Goal: Contribute content: Contribute content

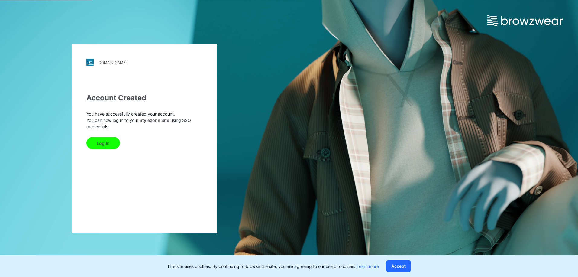
click at [105, 148] on button "Log In" at bounding box center [103, 143] width 34 height 12
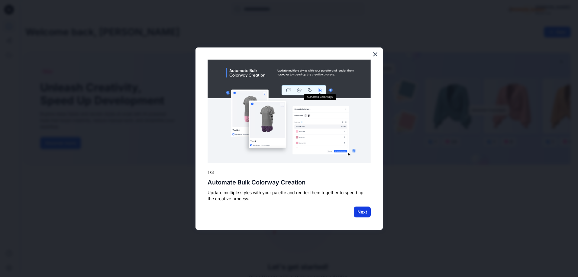
click at [369, 215] on button "Next" at bounding box center [362, 211] width 17 height 11
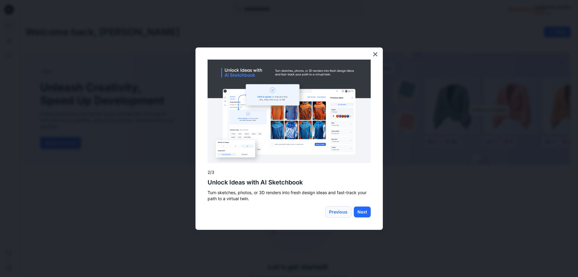
click at [334, 213] on button "Previous" at bounding box center [338, 211] width 26 height 11
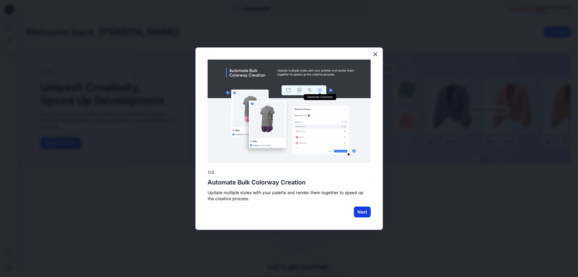
click at [359, 215] on button "Next" at bounding box center [362, 211] width 17 height 11
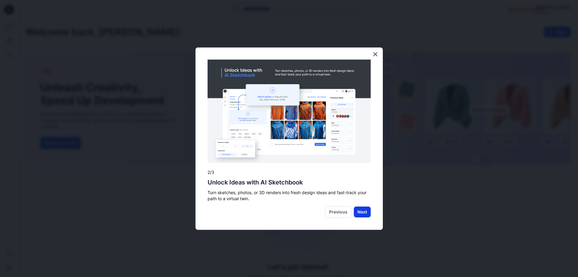
click at [361, 214] on button "Next" at bounding box center [362, 211] width 17 height 11
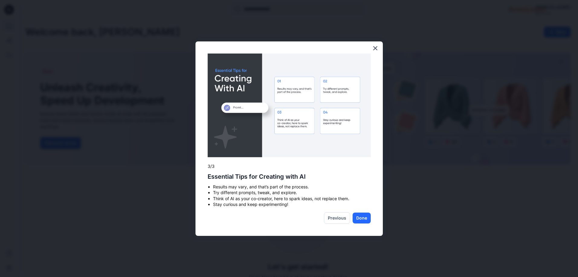
click at [364, 219] on button "Done" at bounding box center [362, 217] width 18 height 11
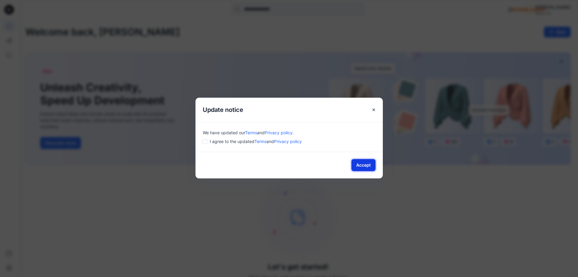
click at [363, 167] on button "Accept" at bounding box center [363, 165] width 24 height 12
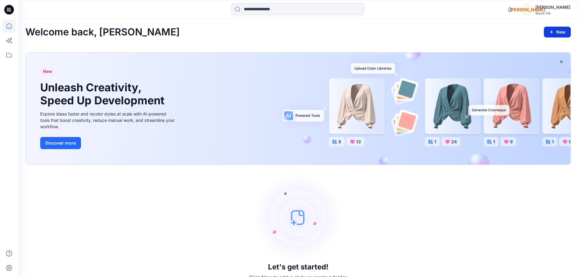
click at [562, 32] on button "New" at bounding box center [557, 32] width 27 height 11
click at [542, 47] on p "New Style" at bounding box center [539, 47] width 20 height 7
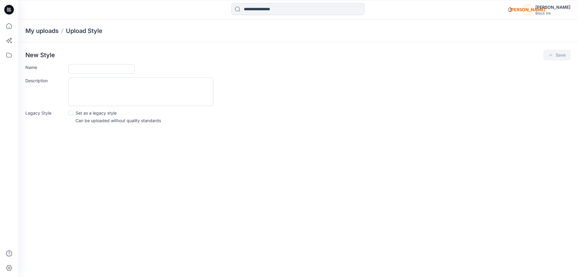
click at [9, 9] on icon at bounding box center [9, 9] width 10 height 19
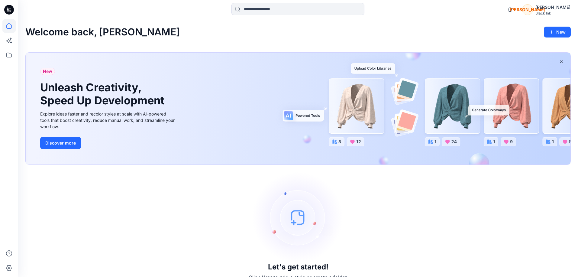
click at [40, 108] on div "New Unleash Creativity, Speed Up Development Explore ideas faster and recolor s…" at bounding box center [108, 109] width 146 height 112
click at [60, 143] on button "Discover more" at bounding box center [60, 143] width 41 height 12
click at [559, 34] on button "New" at bounding box center [557, 32] width 27 height 11
click at [537, 49] on p "New Style" at bounding box center [539, 47] width 20 height 7
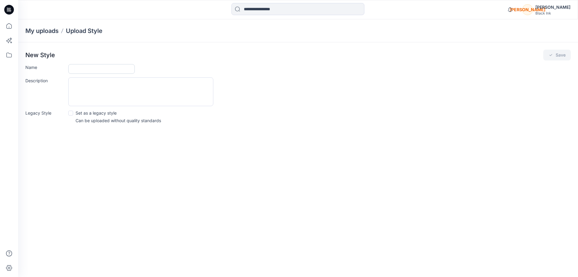
click at [109, 67] on input "Name" at bounding box center [101, 69] width 66 height 10
click at [115, 69] on input "Name" at bounding box center [101, 69] width 66 height 10
type input "*******"
click at [123, 92] on textarea "Description" at bounding box center [140, 91] width 145 height 29
type textarea "**********"
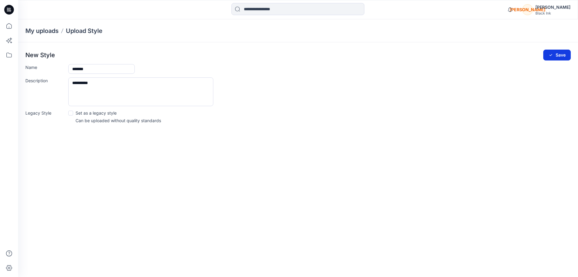
click at [552, 57] on icon "submit" at bounding box center [551, 55] width 5 height 5
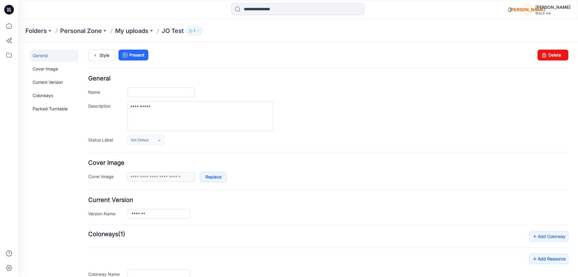
type input "*******"
type input "**********"
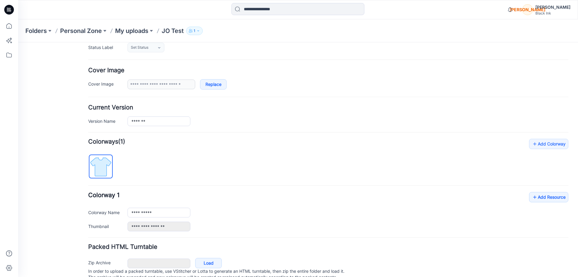
scroll to position [99, 0]
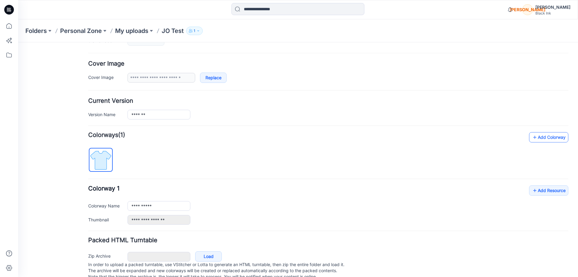
click at [539, 134] on link "Add Colorway" at bounding box center [548, 137] width 39 height 10
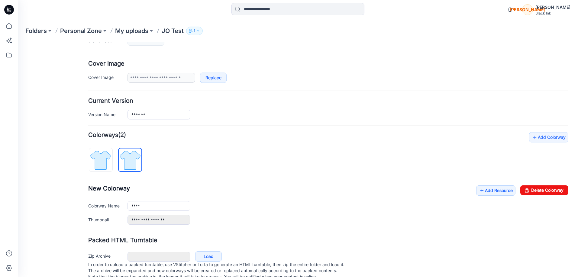
click at [269, 215] on div "**********" at bounding box center [348, 220] width 441 height 10
click at [496, 192] on link "Add Resource" at bounding box center [495, 190] width 39 height 10
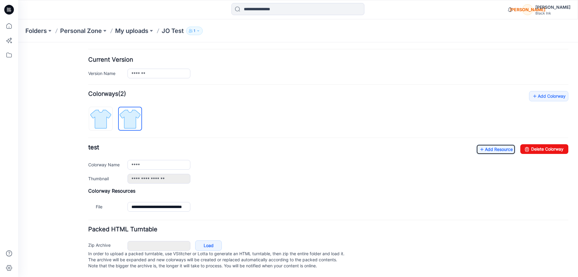
scroll to position [146, 0]
click at [541, 150] on div "**********" at bounding box center [328, 163] width 480 height 39
click at [542, 144] on link "Delete Colorway" at bounding box center [544, 149] width 48 height 10
type input "**********"
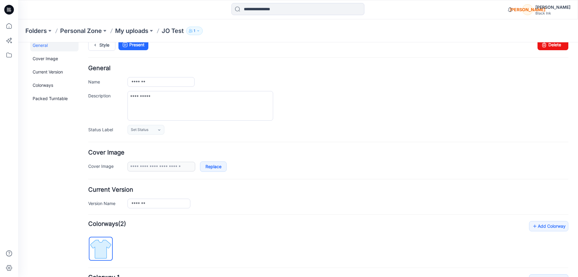
scroll to position [8, 0]
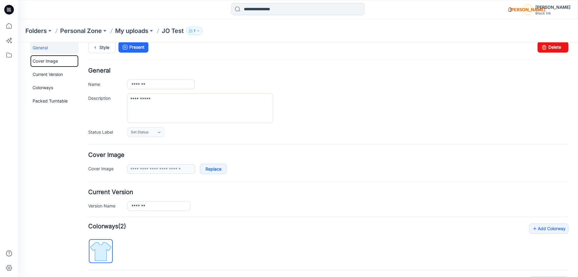
click at [42, 62] on link "Cover Image" at bounding box center [54, 61] width 48 height 12
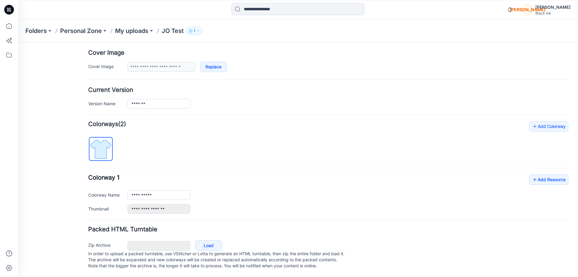
click at [203, 32] on button "1" at bounding box center [194, 31] width 17 height 8
click at [217, 34] on div "Folders Personal Zone My uploads JO Test 1 Folder Access Personal Zone Internal…" at bounding box center [274, 31] width 498 height 8
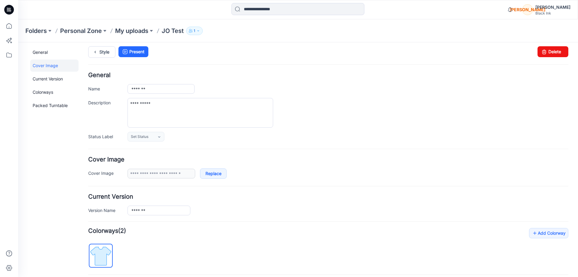
scroll to position [0, 0]
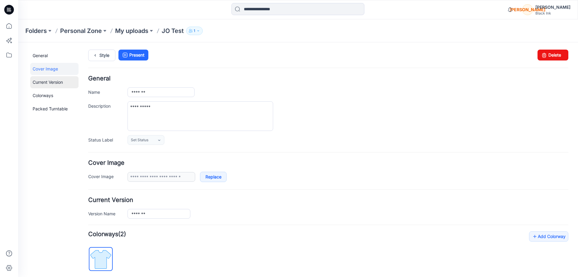
click at [51, 82] on link "Current Version" at bounding box center [54, 82] width 48 height 12
click at [41, 98] on link "Colorways" at bounding box center [54, 95] width 48 height 12
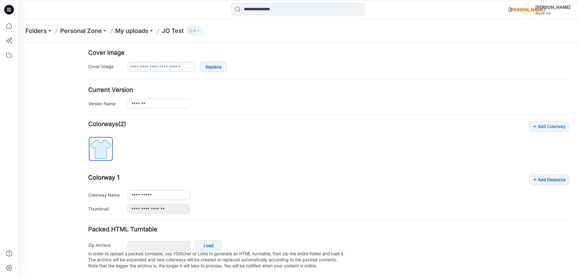
click at [97, 146] on img at bounding box center [100, 149] width 23 height 23
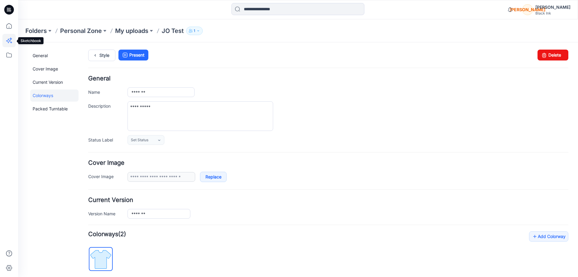
click at [9, 40] on icon at bounding box center [8, 41] width 5 height 5
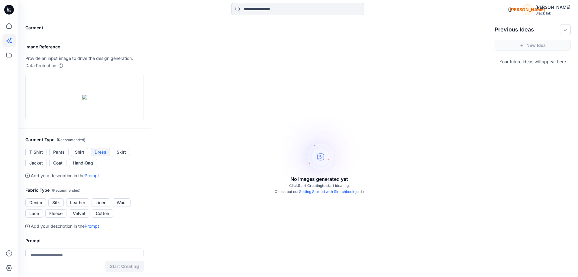
click at [101, 156] on button "Dress" at bounding box center [101, 152] width 20 height 8
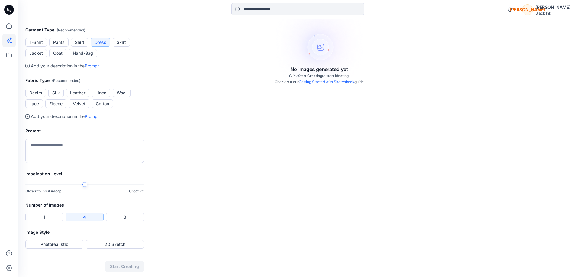
scroll to position [119, 0]
click at [59, 97] on button "Silk" at bounding box center [55, 93] width 15 height 8
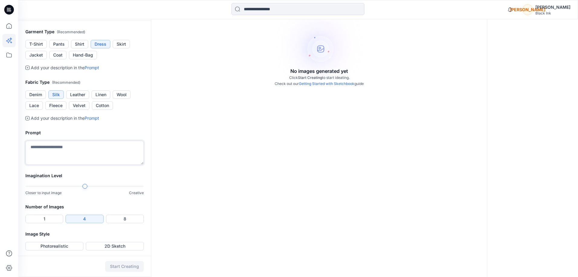
click at [80, 165] on textarea at bounding box center [84, 153] width 118 height 24
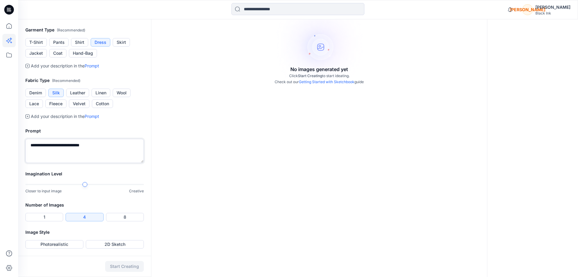
scroll to position [188, 0]
type textarea "**********"
click at [67, 243] on button "Photorealistic" at bounding box center [54, 244] width 58 height 8
click at [129, 266] on button "Start Creating" at bounding box center [124, 266] width 39 height 11
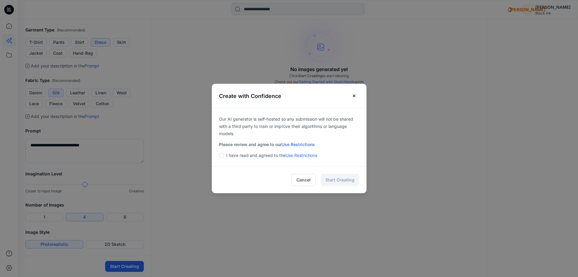
click at [222, 156] on span at bounding box center [221, 155] width 5 height 5
click at [348, 181] on button "Start Creating" at bounding box center [340, 180] width 39 height 12
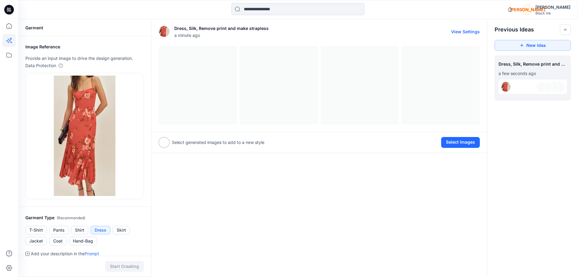
click at [178, 110] on div at bounding box center [319, 85] width 321 height 79
click at [290, 105] on div at bounding box center [319, 85] width 321 height 79
click at [469, 30] on button "View Settings" at bounding box center [465, 31] width 29 height 5
click at [459, 31] on button "View Settings" at bounding box center [465, 31] width 29 height 5
click at [458, 144] on button "Select Images" at bounding box center [460, 142] width 39 height 11
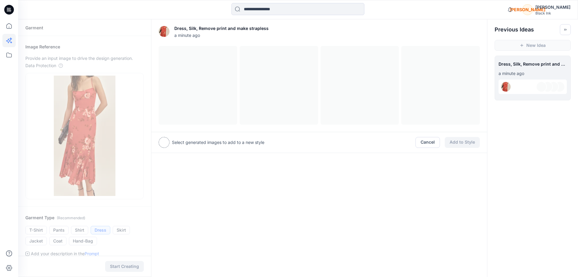
scroll to position [15, 0]
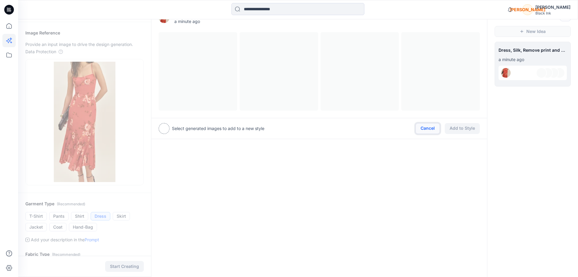
click at [425, 124] on button "Cancel" at bounding box center [428, 128] width 24 height 11
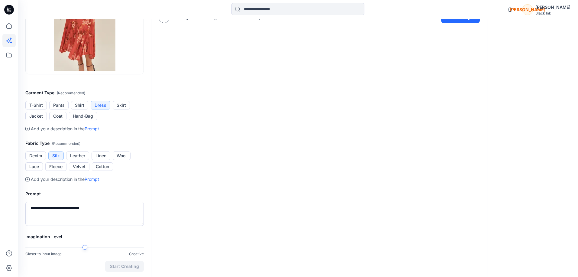
scroll to position [188, 0]
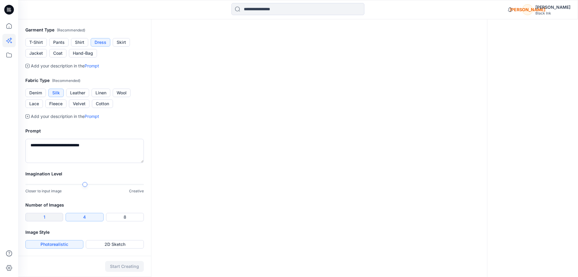
click at [43, 217] on button "1" at bounding box center [44, 217] width 38 height 8
click at [125, 267] on button "Start Creating" at bounding box center [124, 266] width 39 height 11
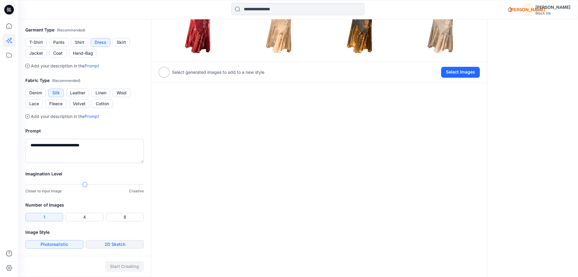
click at [106, 244] on button "2D Sketch" at bounding box center [115, 244] width 58 height 8
click at [121, 269] on button "Start Creating" at bounding box center [124, 266] width 39 height 11
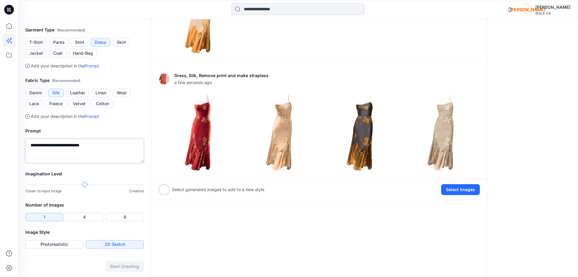
drag, startPoint x: 113, startPoint y: 144, endPoint x: 18, endPoint y: 144, distance: 95.2
click at [18, 143] on div "**********" at bounding box center [84, 145] width 133 height 50
type textarea "**********"
click at [53, 245] on button "Photorealistic" at bounding box center [54, 244] width 58 height 8
click at [122, 266] on button "Start Creating" at bounding box center [124, 266] width 39 height 11
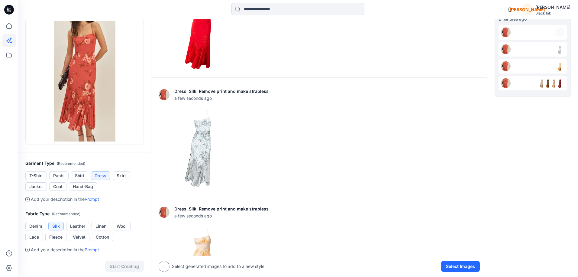
scroll to position [0, 0]
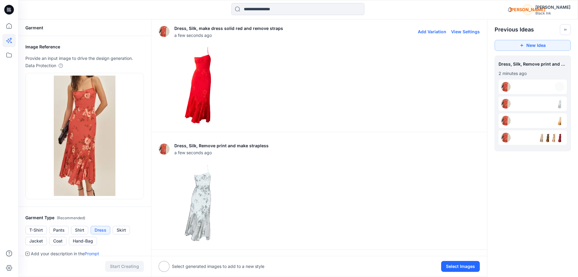
click at [437, 33] on button "Add Variation" at bounding box center [432, 31] width 28 height 5
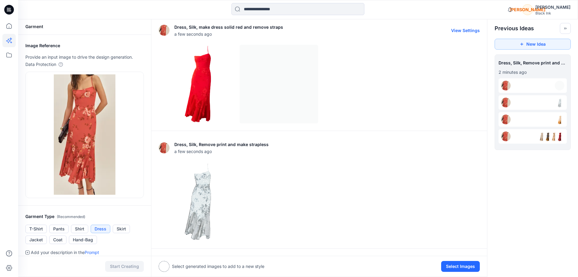
click at [255, 75] on div at bounding box center [319, 84] width 321 height 79
click at [467, 269] on button "Select Images" at bounding box center [460, 266] width 39 height 11
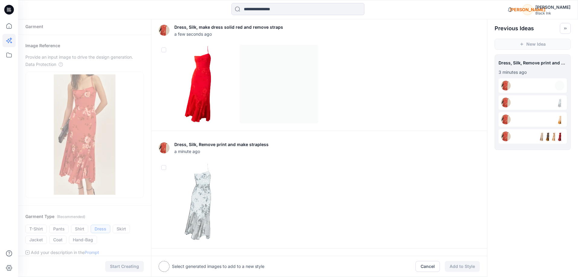
click at [162, 51] on span at bounding box center [163, 49] width 5 height 5
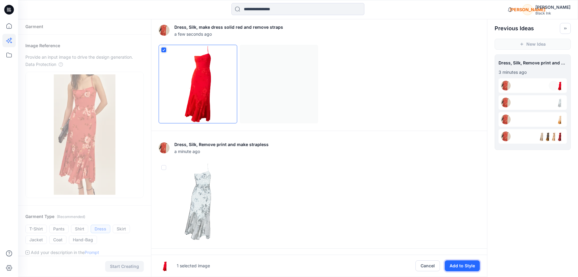
click at [461, 266] on button "Add to Style" at bounding box center [462, 265] width 35 height 11
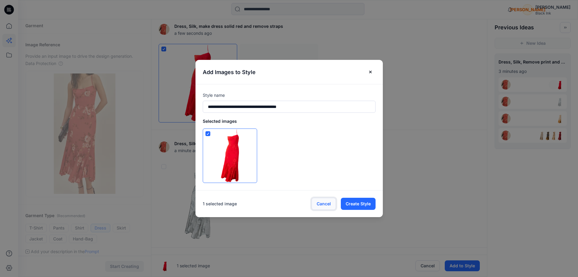
click at [326, 203] on button "Cancel" at bounding box center [324, 204] width 24 height 12
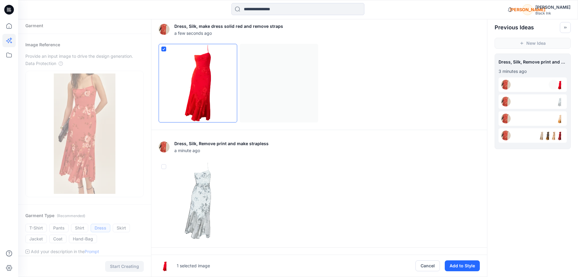
drag, startPoint x: 164, startPoint y: 49, endPoint x: 166, endPoint y: 51, distance: 3.4
click at [164, 49] on icon at bounding box center [164, 49] width 4 height 2
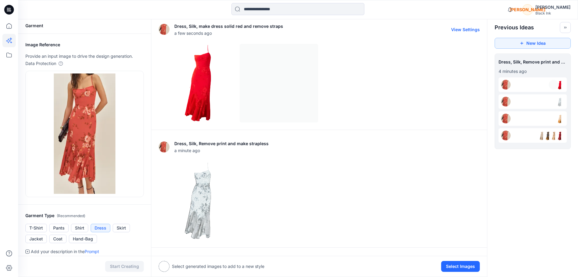
click at [461, 29] on button "View Settings" at bounding box center [465, 29] width 29 height 5
click at [465, 31] on button "View Settings" at bounding box center [465, 29] width 29 height 5
click at [280, 101] on div at bounding box center [319, 83] width 321 height 79
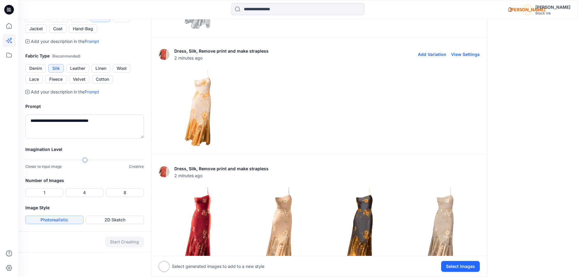
scroll to position [212, 0]
drag, startPoint x: 116, startPoint y: 121, endPoint x: 17, endPoint y: 119, distance: 99.7
click at [18, 120] on div "**********" at bounding box center [84, 121] width 133 height 50
type textarea "********"
drag, startPoint x: 47, startPoint y: 195, endPoint x: 49, endPoint y: 199, distance: 4.5
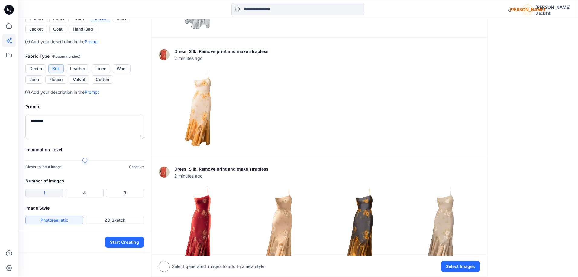
click at [47, 195] on button "1" at bounding box center [44, 193] width 38 height 8
click at [135, 246] on button "Start Creating" at bounding box center [124, 242] width 39 height 11
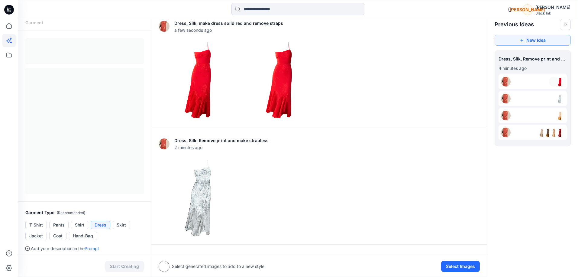
scroll to position [0, 0]
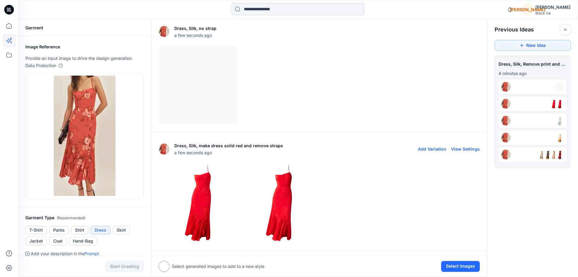
click at [287, 221] on img at bounding box center [279, 203] width 78 height 78
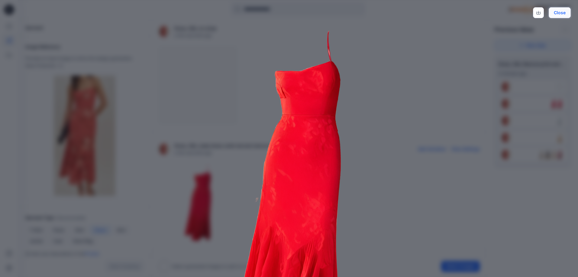
click at [563, 11] on button "Close" at bounding box center [560, 12] width 22 height 11
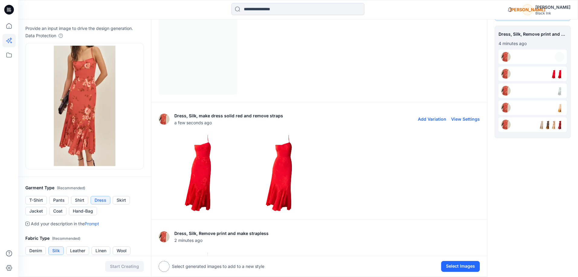
click at [282, 167] on img at bounding box center [279, 173] width 78 height 78
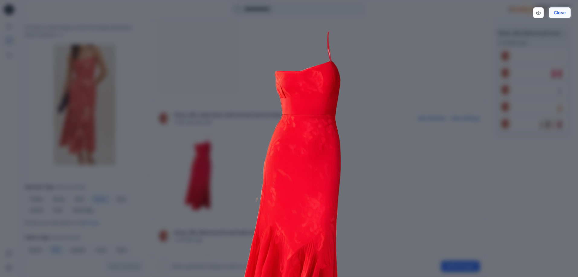
click at [561, 16] on button "Close" at bounding box center [560, 12] width 22 height 11
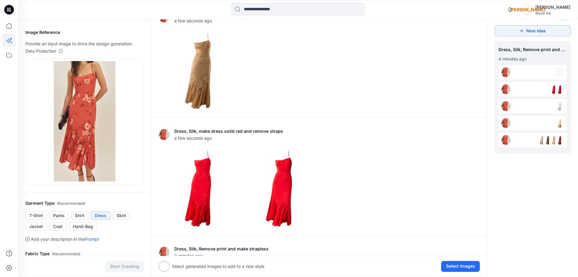
scroll to position [0, 0]
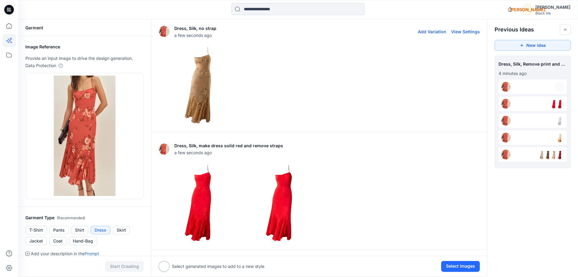
click at [462, 30] on button "View Settings" at bounding box center [465, 31] width 29 height 5
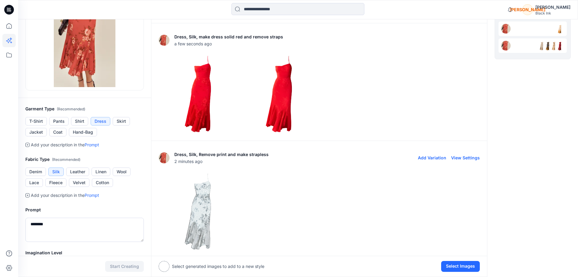
scroll to position [114, 0]
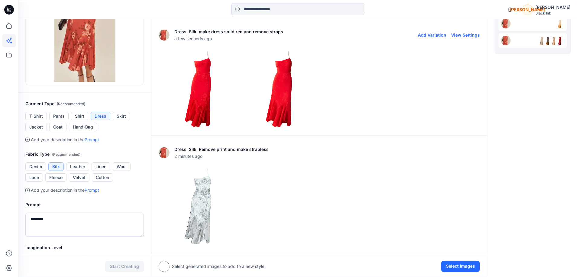
click at [195, 83] on img at bounding box center [198, 89] width 78 height 78
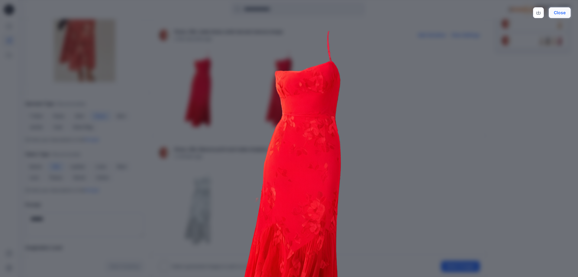
click at [560, 18] on button "Close" at bounding box center [560, 12] width 22 height 11
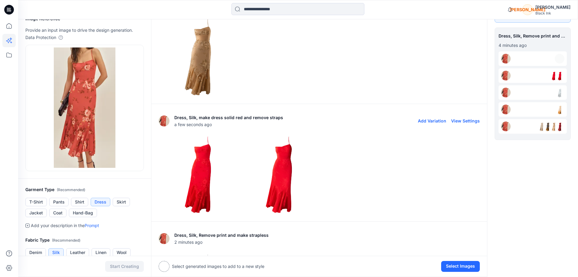
scroll to position [17, 0]
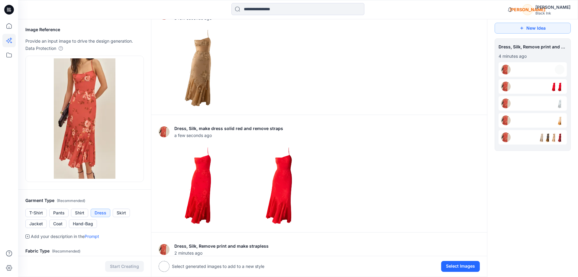
click at [530, 84] on div at bounding box center [533, 86] width 68 height 15
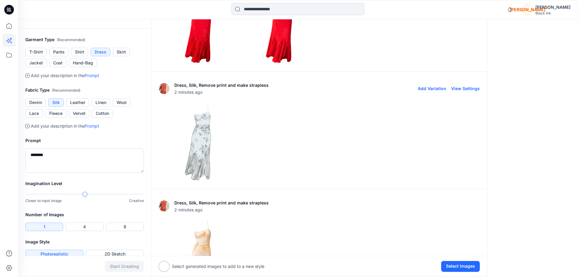
scroll to position [0, 0]
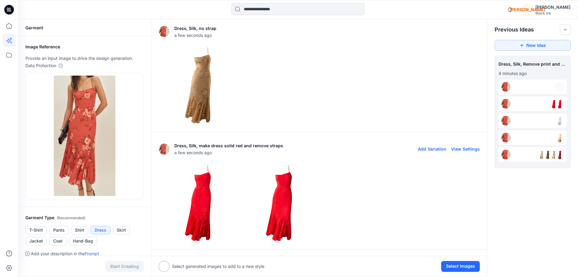
click at [285, 175] on img at bounding box center [279, 203] width 78 height 78
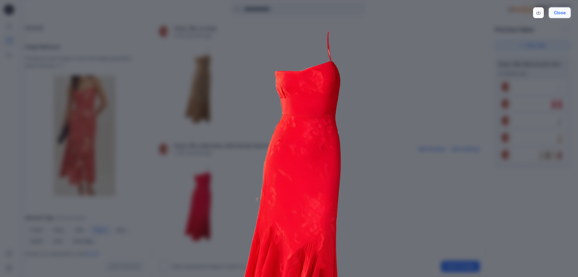
click at [562, 14] on button "Close" at bounding box center [560, 12] width 22 height 11
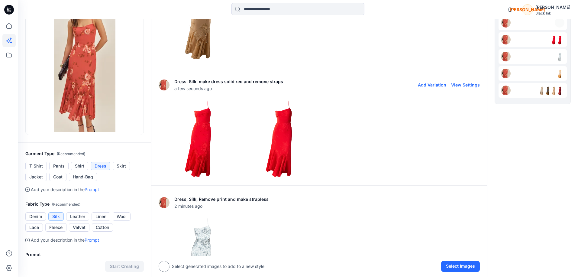
scroll to position [64, 0]
drag, startPoint x: 460, startPoint y: 266, endPoint x: 452, endPoint y: 264, distance: 7.4
click at [459, 266] on button "Select Images" at bounding box center [460, 266] width 39 height 11
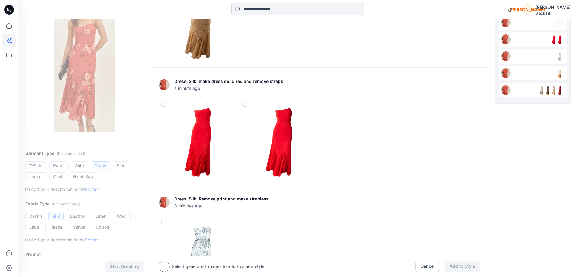
click at [244, 104] on span at bounding box center [244, 104] width 5 height 5
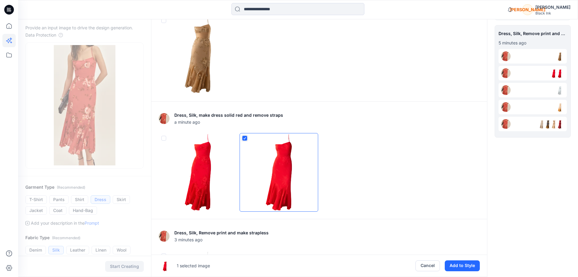
scroll to position [0, 0]
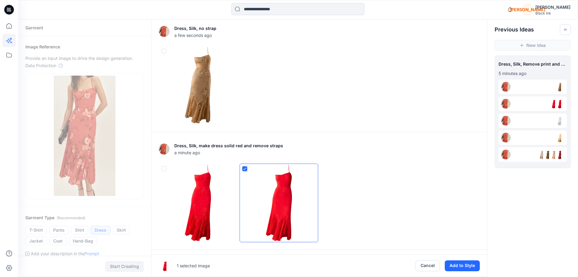
click at [245, 169] on icon at bounding box center [245, 168] width 4 height 2
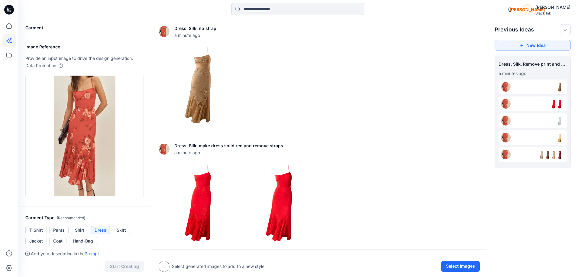
click at [558, 87] on img at bounding box center [560, 87] width 10 height 10
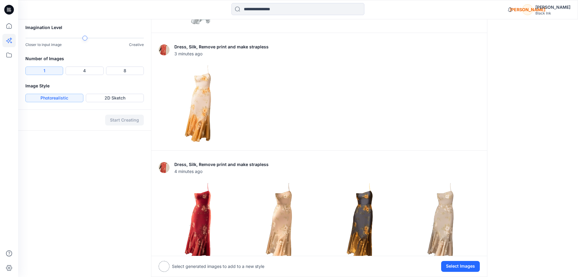
scroll to position [346, 0]
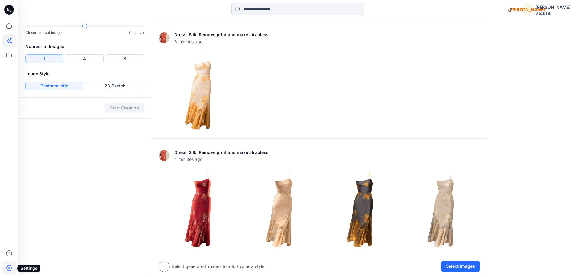
click at [9, 269] on icon at bounding box center [8, 267] width 13 height 13
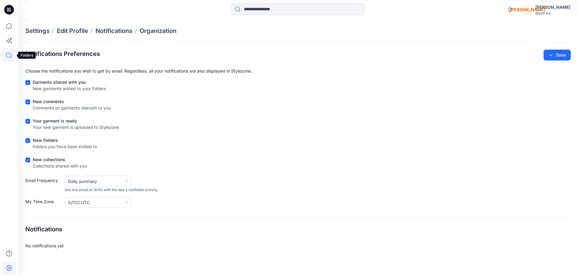
click at [8, 57] on icon at bounding box center [8, 54] width 13 height 13
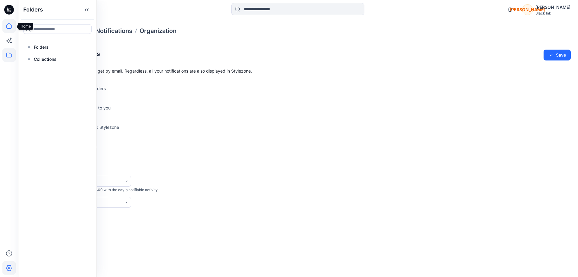
click at [10, 29] on icon at bounding box center [8, 25] width 13 height 13
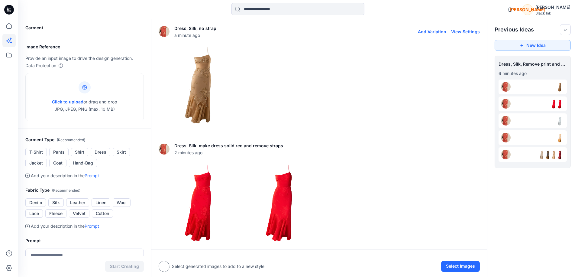
click at [197, 92] on img at bounding box center [198, 85] width 78 height 78
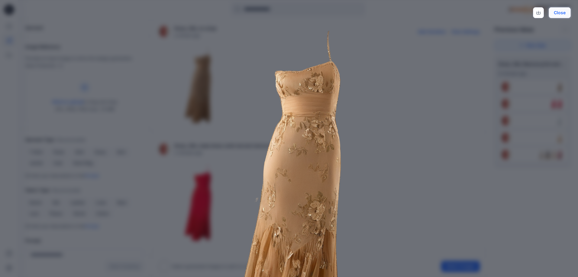
click at [564, 12] on button "Close" at bounding box center [560, 12] width 22 height 11
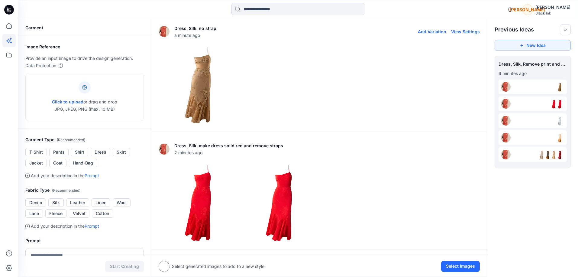
click at [465, 32] on button "View Settings" at bounding box center [465, 31] width 29 height 5
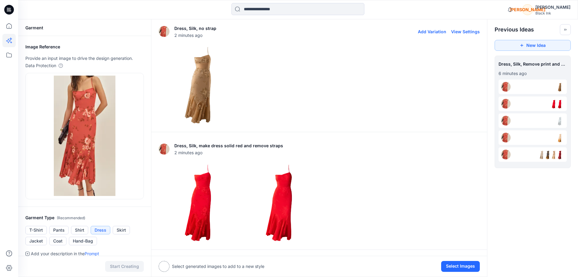
click at [465, 32] on button "View Settings" at bounding box center [465, 31] width 29 height 5
click at [462, 31] on button "View Settings" at bounding box center [465, 31] width 29 height 5
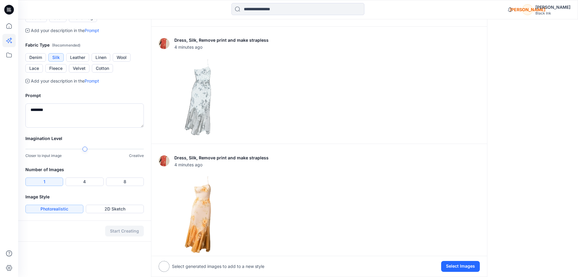
scroll to position [222, 0]
click at [57, 157] on p "Closer to input image" at bounding box center [43, 157] width 36 height 6
click at [87, 150] on div at bounding box center [84, 149] width 118 height 4
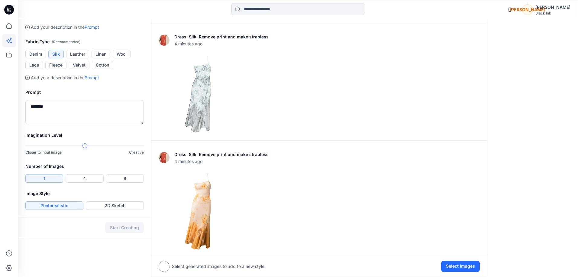
scroll to position [225, 0]
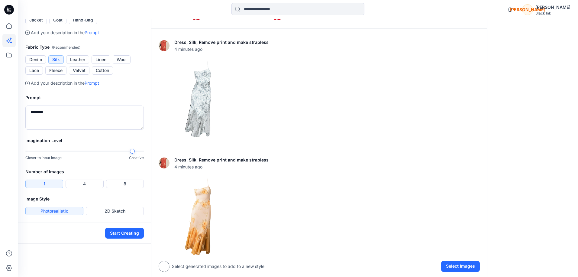
click at [132, 150] on div at bounding box center [132, 151] width 5 height 5
click at [150, 152] on div "Imagination Level Closer to input image Creative" at bounding box center [84, 151] width 133 height 31
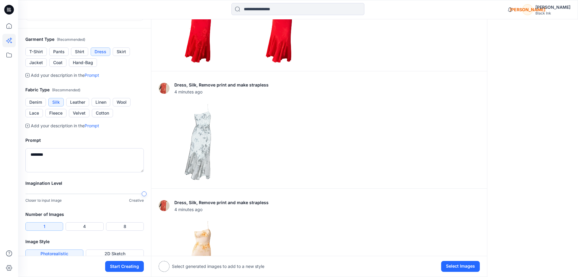
scroll to position [178, 0]
click at [40, 199] on div "Closer to input image Creative" at bounding box center [84, 198] width 118 height 12
drag, startPoint x: 50, startPoint y: 155, endPoint x: 30, endPoint y: 153, distance: 20.0
click at [30, 153] on textarea "********" at bounding box center [84, 161] width 118 height 24
type textarea "**********"
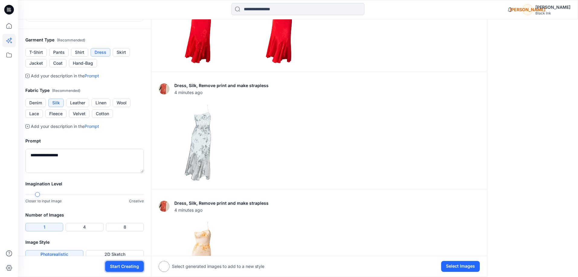
click at [129, 267] on button "Start Creating" at bounding box center [124, 266] width 39 height 11
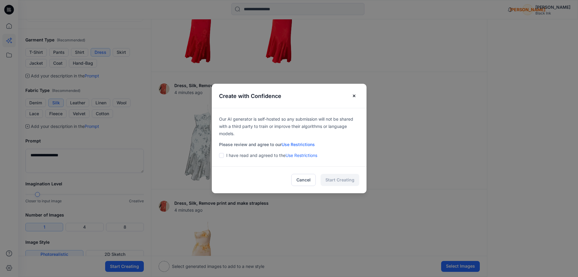
drag, startPoint x: 223, startPoint y: 155, endPoint x: 255, endPoint y: 163, distance: 33.6
click at [223, 155] on span at bounding box center [221, 155] width 5 height 5
click at [338, 178] on button "Start Creating" at bounding box center [340, 180] width 39 height 12
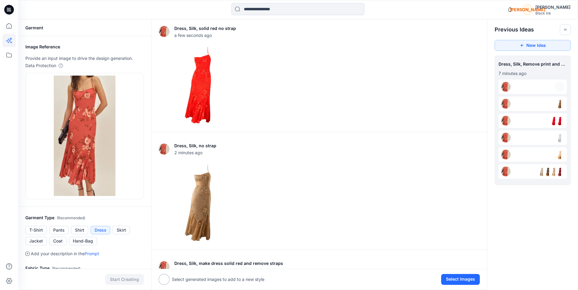
scroll to position [3, 0]
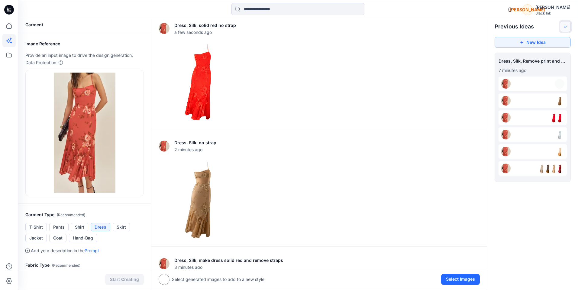
click at [564, 29] on button "Toggle idea bar" at bounding box center [565, 26] width 11 height 11
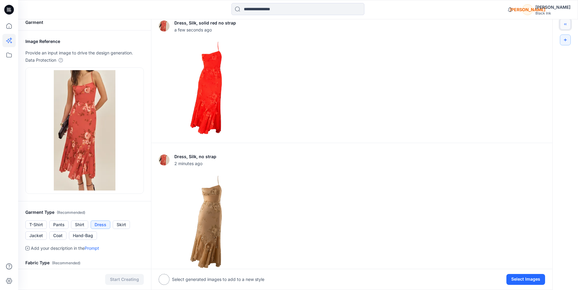
click at [564, 29] on button "Toggle idea bar" at bounding box center [565, 24] width 11 height 11
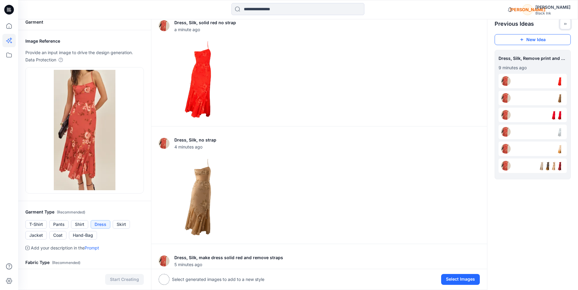
scroll to position [5, 0]
click at [462, 27] on button "View Settings" at bounding box center [465, 26] width 29 height 5
click at [182, 23] on p "Dress, Silk, solid red no strap" at bounding box center [205, 23] width 62 height 7
drag, startPoint x: 163, startPoint y: 27, endPoint x: 167, endPoint y: 32, distance: 6.4
click at [163, 27] on img at bounding box center [164, 26] width 11 height 11
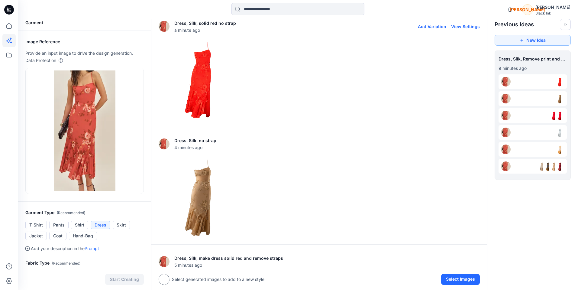
click at [199, 69] on img at bounding box center [198, 80] width 78 height 78
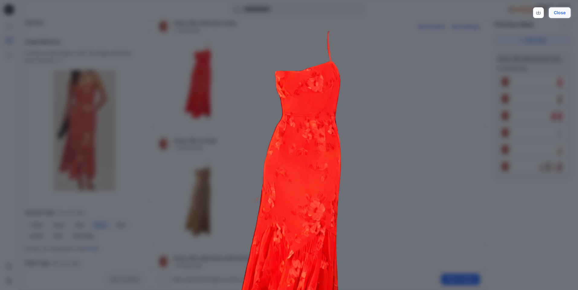
click at [565, 14] on button "Close" at bounding box center [560, 12] width 22 height 11
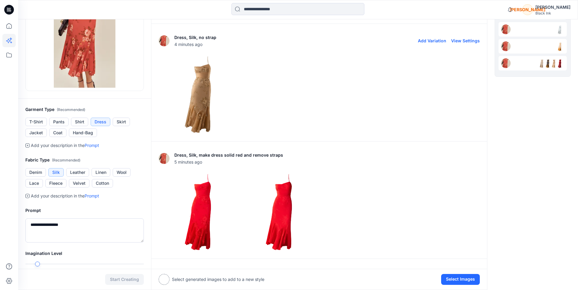
scroll to position [148, 0]
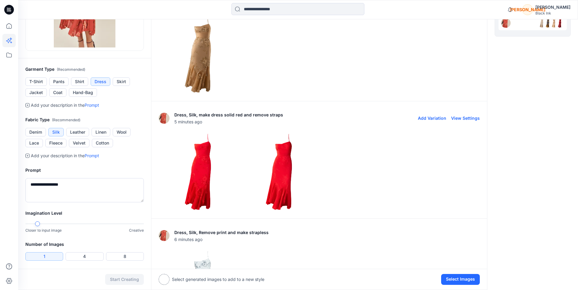
click at [281, 174] on img at bounding box center [279, 172] width 78 height 78
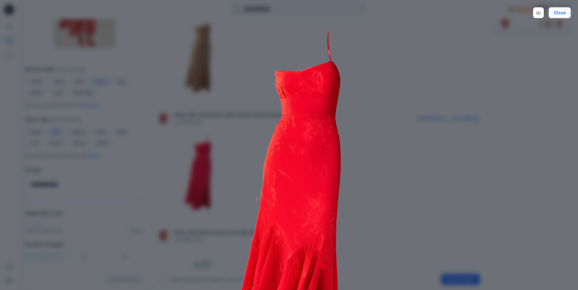
click at [565, 12] on button "Close" at bounding box center [560, 12] width 22 height 11
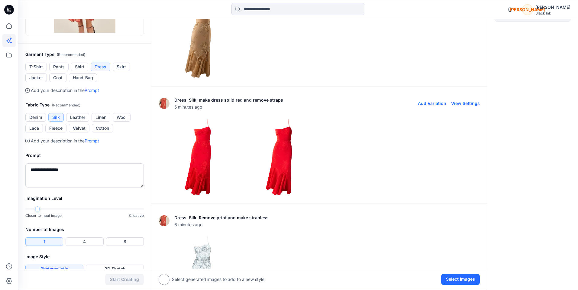
scroll to position [172, 0]
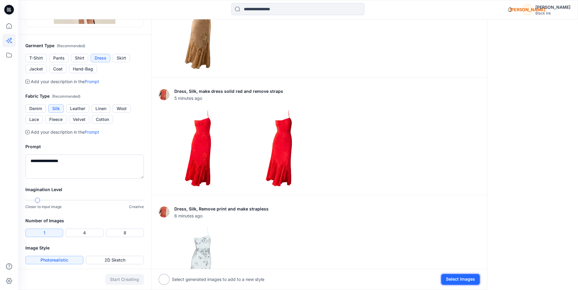
click at [461, 277] on button "Select Images" at bounding box center [460, 279] width 39 height 11
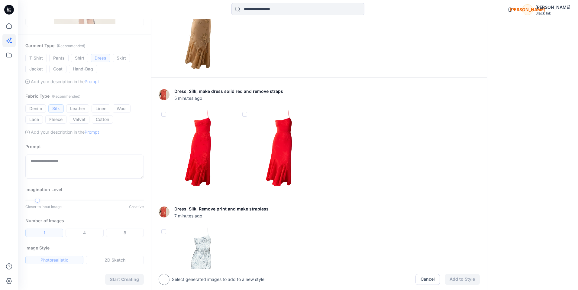
click at [247, 115] on span at bounding box center [244, 114] width 5 height 5
click at [468, 277] on button "Add to Style" at bounding box center [462, 278] width 35 height 11
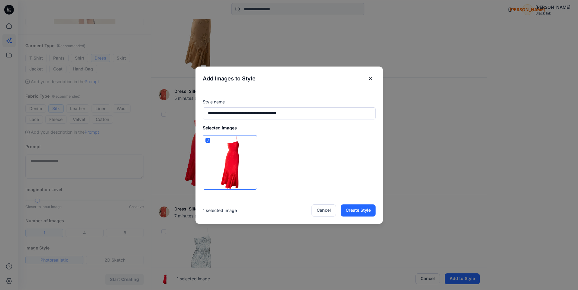
drag, startPoint x: 303, startPoint y: 114, endPoint x: 157, endPoint y: 108, distance: 146.1
click at [157, 108] on div "**********" at bounding box center [289, 145] width 578 height 290
type input "*"
type input "**********"
click at [359, 209] on button "Create Style" at bounding box center [358, 210] width 35 height 12
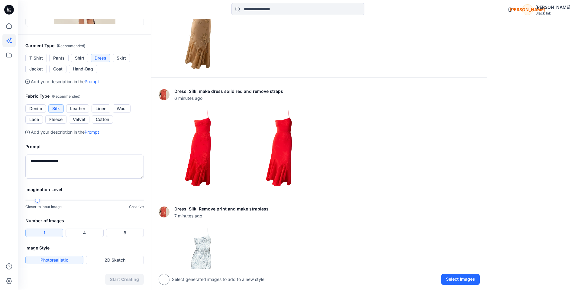
click at [496, 277] on div "**********" at bounding box center [298, 207] width 560 height 721
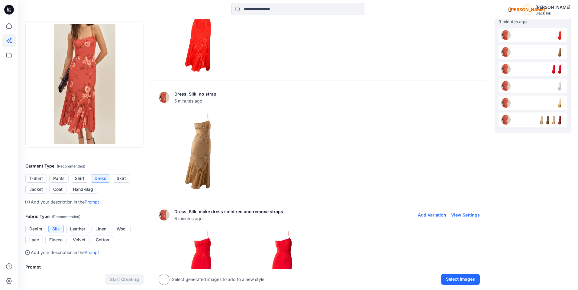
scroll to position [0, 0]
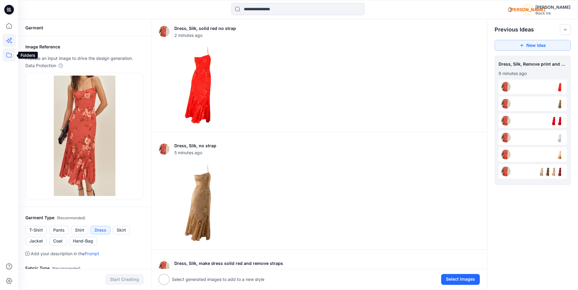
click at [9, 56] on icon at bounding box center [8, 54] width 13 height 13
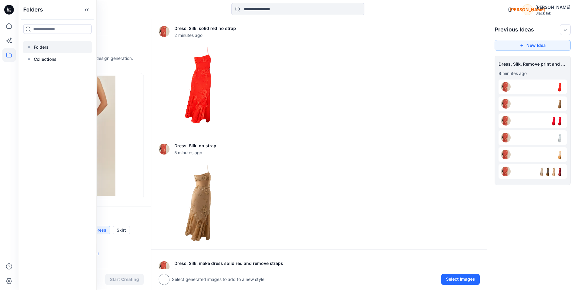
click at [41, 48] on p "Folders" at bounding box center [41, 47] width 15 height 7
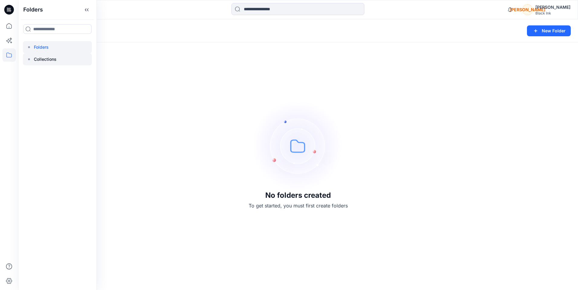
click at [44, 59] on p "Collections" at bounding box center [45, 59] width 23 height 7
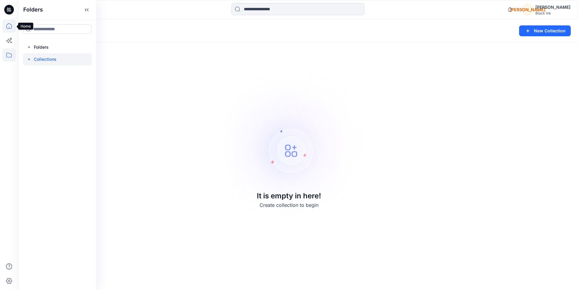
click at [8, 26] on icon at bounding box center [8, 25] width 13 height 13
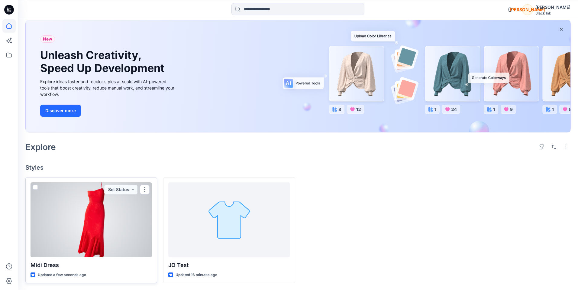
scroll to position [33, 0]
click at [129, 189] on button "Set Status" at bounding box center [120, 189] width 33 height 10
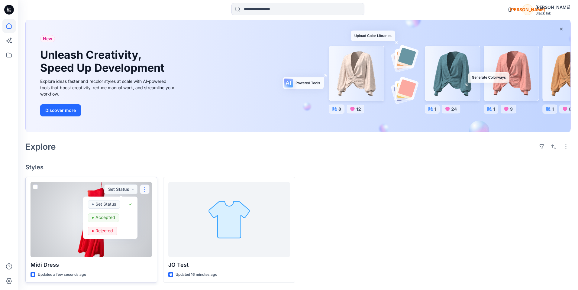
click at [147, 188] on button "button" at bounding box center [145, 189] width 10 height 10
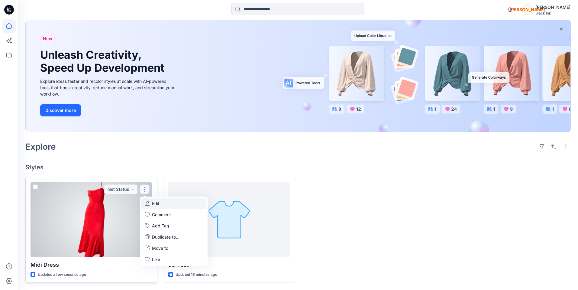
click at [155, 203] on p "Edit" at bounding box center [156, 203] width 8 height 6
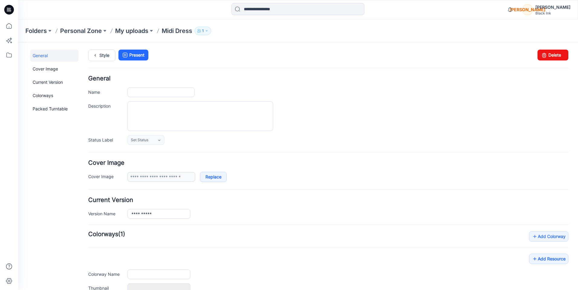
type input "**********"
type input "*******"
type input "**********"
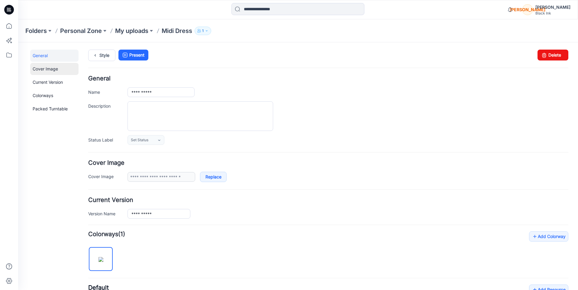
click at [42, 70] on link "Cover Image" at bounding box center [54, 69] width 48 height 12
click at [44, 82] on link "Current Version" at bounding box center [54, 82] width 48 height 12
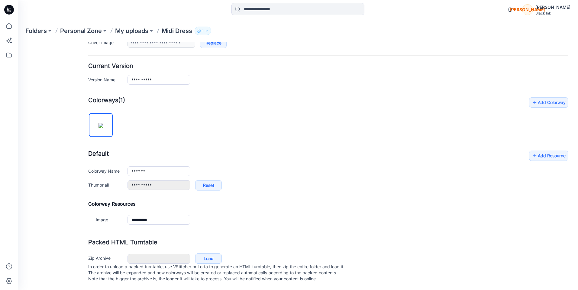
click at [99, 123] on img at bounding box center [101, 125] width 5 height 5
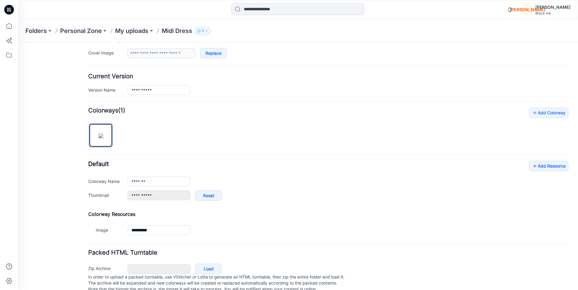
scroll to position [0, 0]
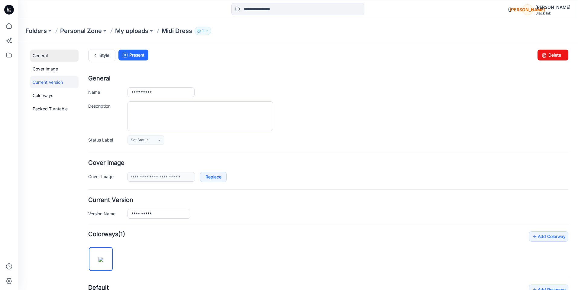
click at [41, 56] on link "General" at bounding box center [54, 56] width 48 height 12
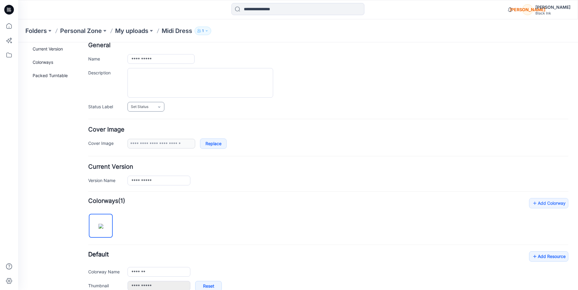
click at [155, 107] on link "Set Status" at bounding box center [146, 107] width 37 height 10
click at [228, 128] on h4 "Cover Image" at bounding box center [328, 130] width 480 height 6
click at [221, 144] on link "Replace" at bounding box center [213, 143] width 27 height 10
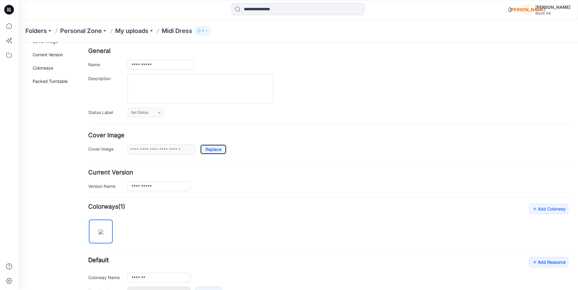
scroll to position [0, 0]
